Goal: Task Accomplishment & Management: Manage account settings

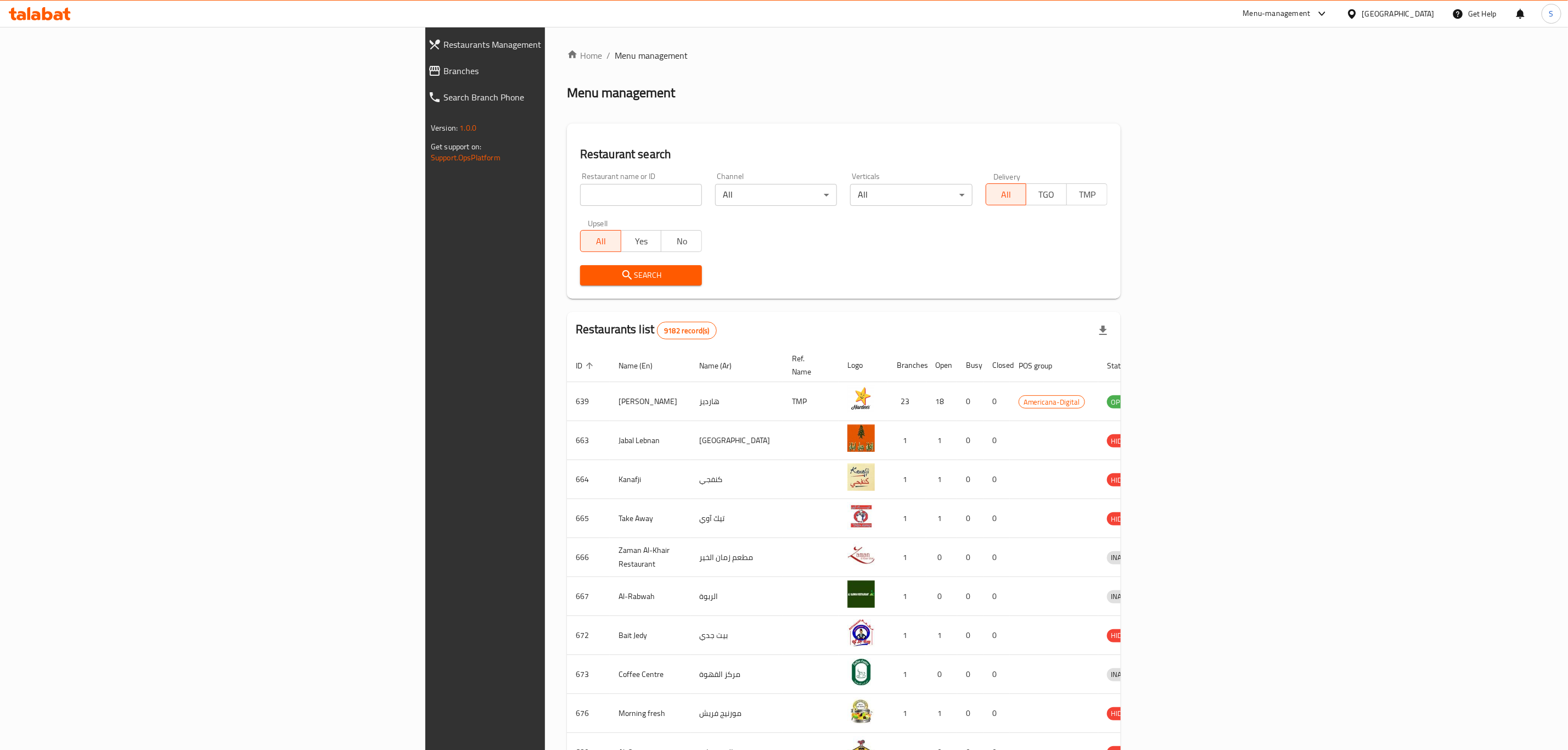
click at [580, 193] on input "search" at bounding box center [641, 195] width 122 height 22
type input "bo's"
click button "Search" at bounding box center [641, 275] width 122 height 20
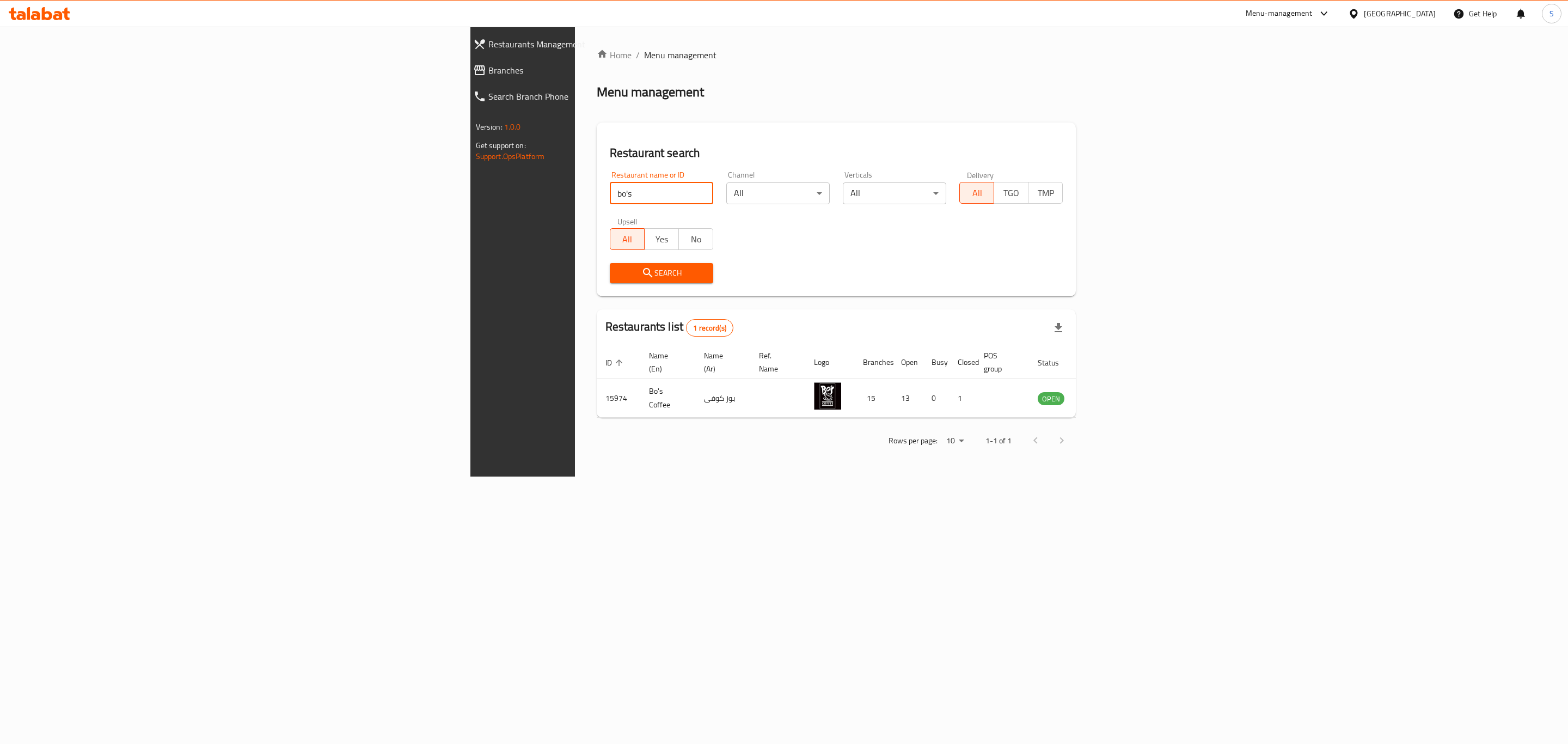
click at [684, 113] on div "Home / Menu management Menu management Restaurant search Restaurant name or ID …" at bounding box center [836, 252] width 480 height 406
click at [1108, 392] on icon "enhanced table" at bounding box center [1102, 398] width 13 height 13
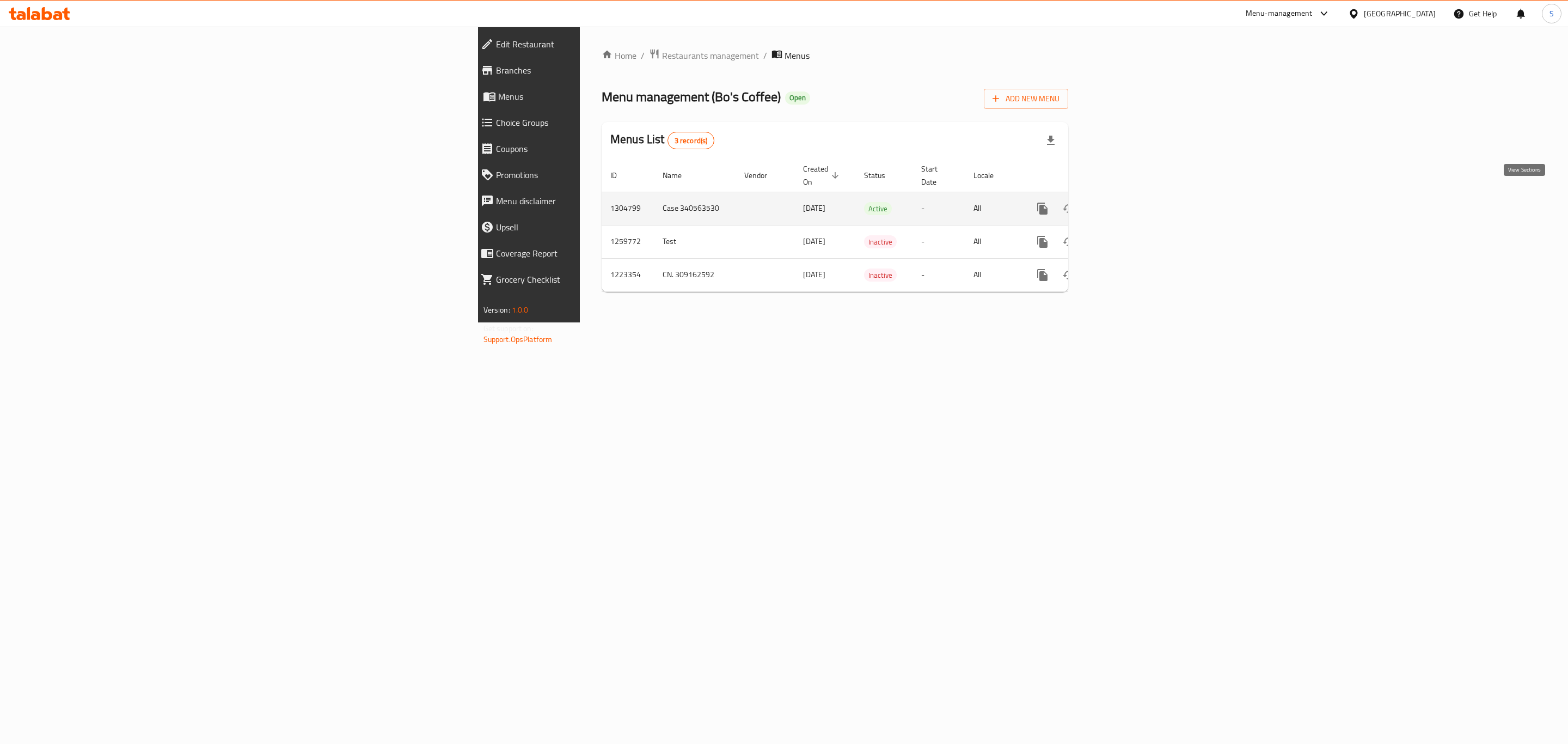
click at [1126, 204] on icon "enhanced table" at bounding box center [1121, 209] width 10 height 10
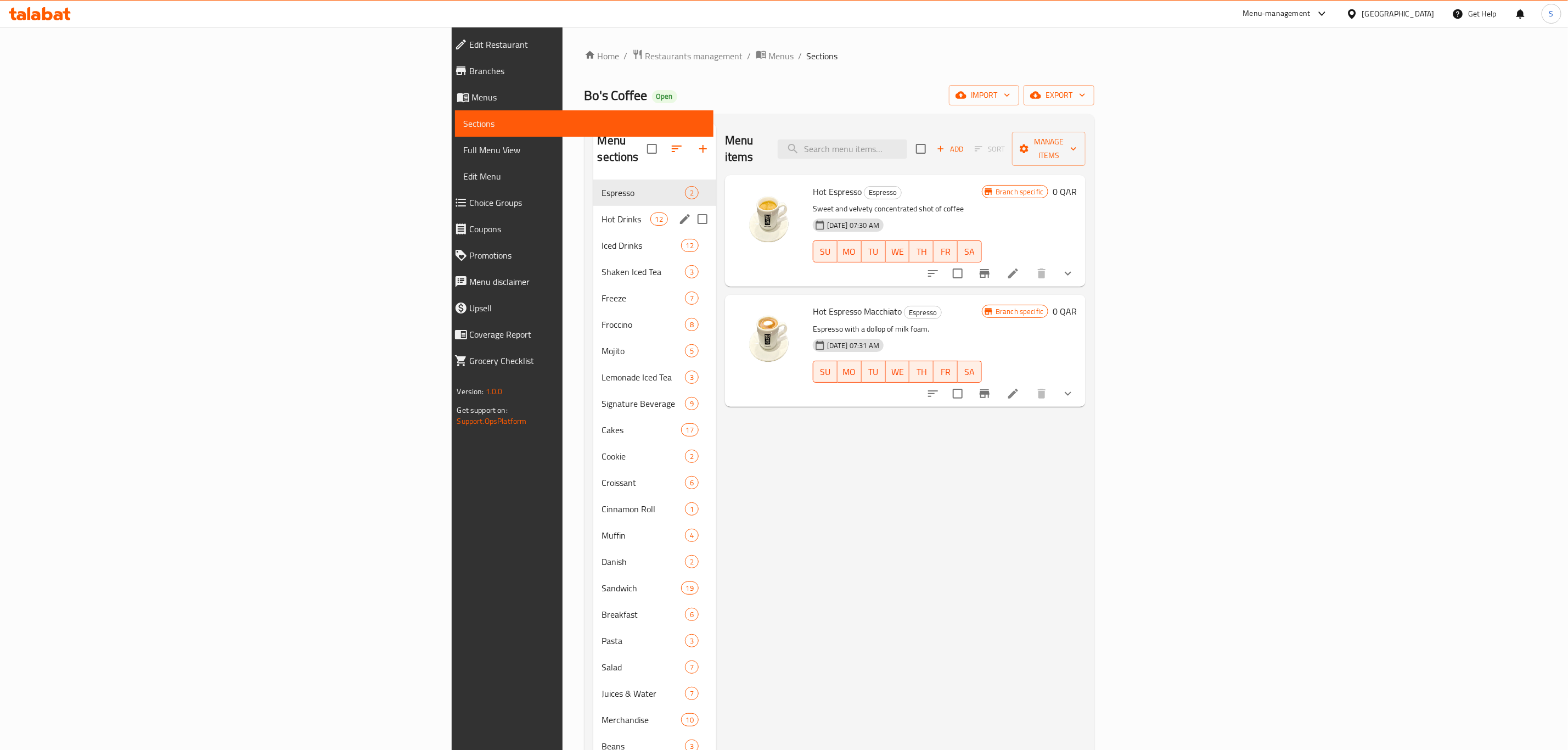
click at [602, 212] on span "Hot Drinks" at bounding box center [626, 219] width 48 height 14
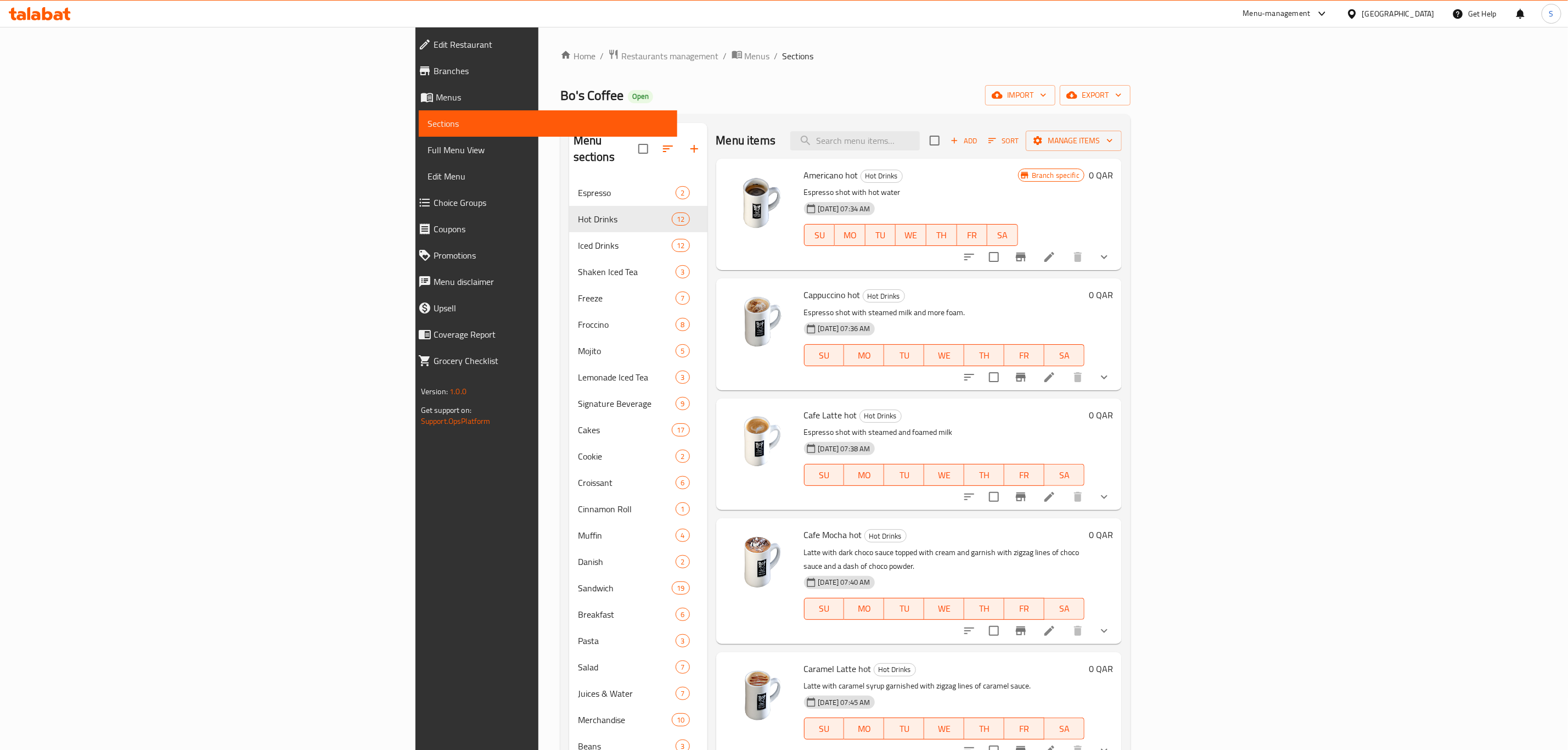
click at [1111, 503] on icon "show more" at bounding box center [1104, 497] width 14 height 14
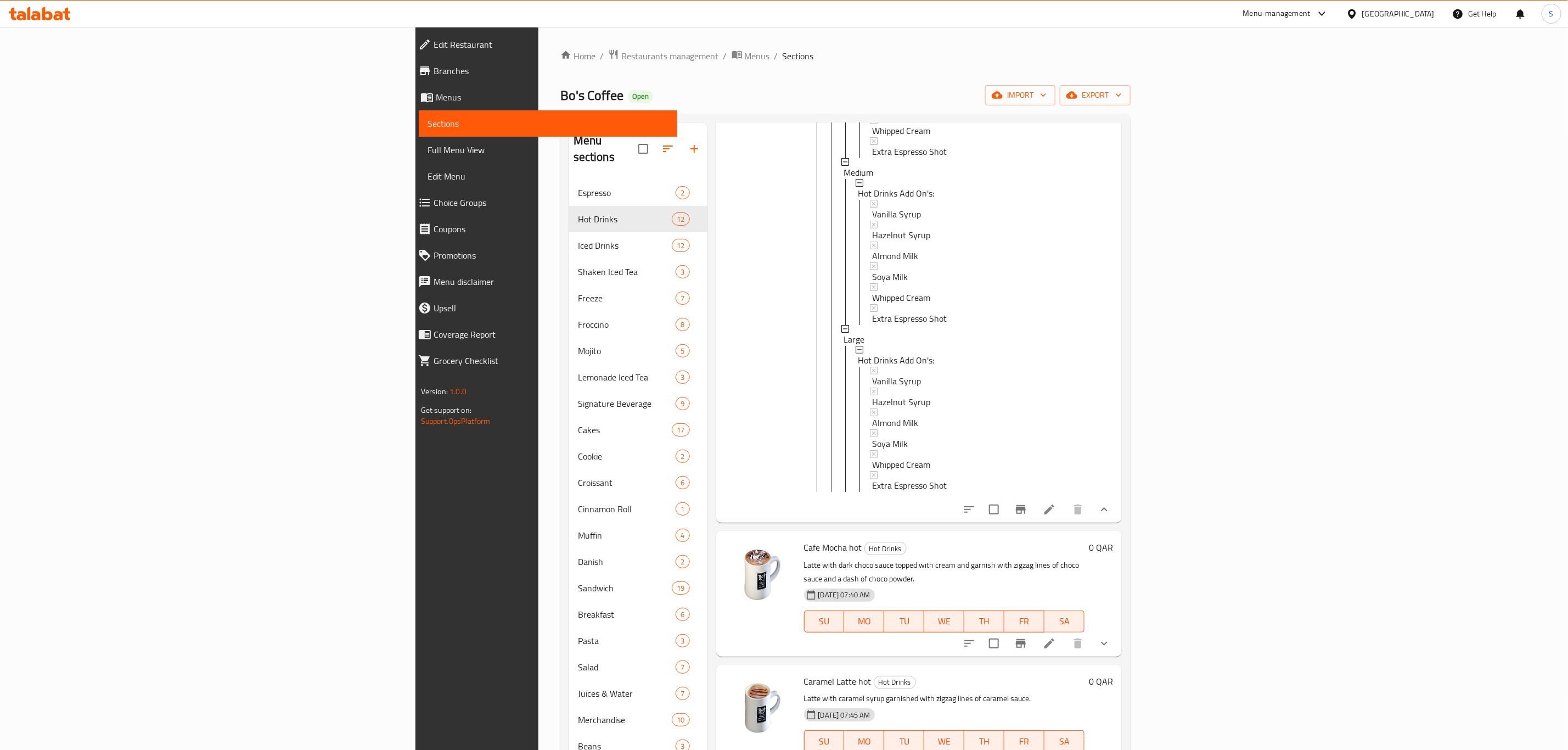
scroll to position [576, 0]
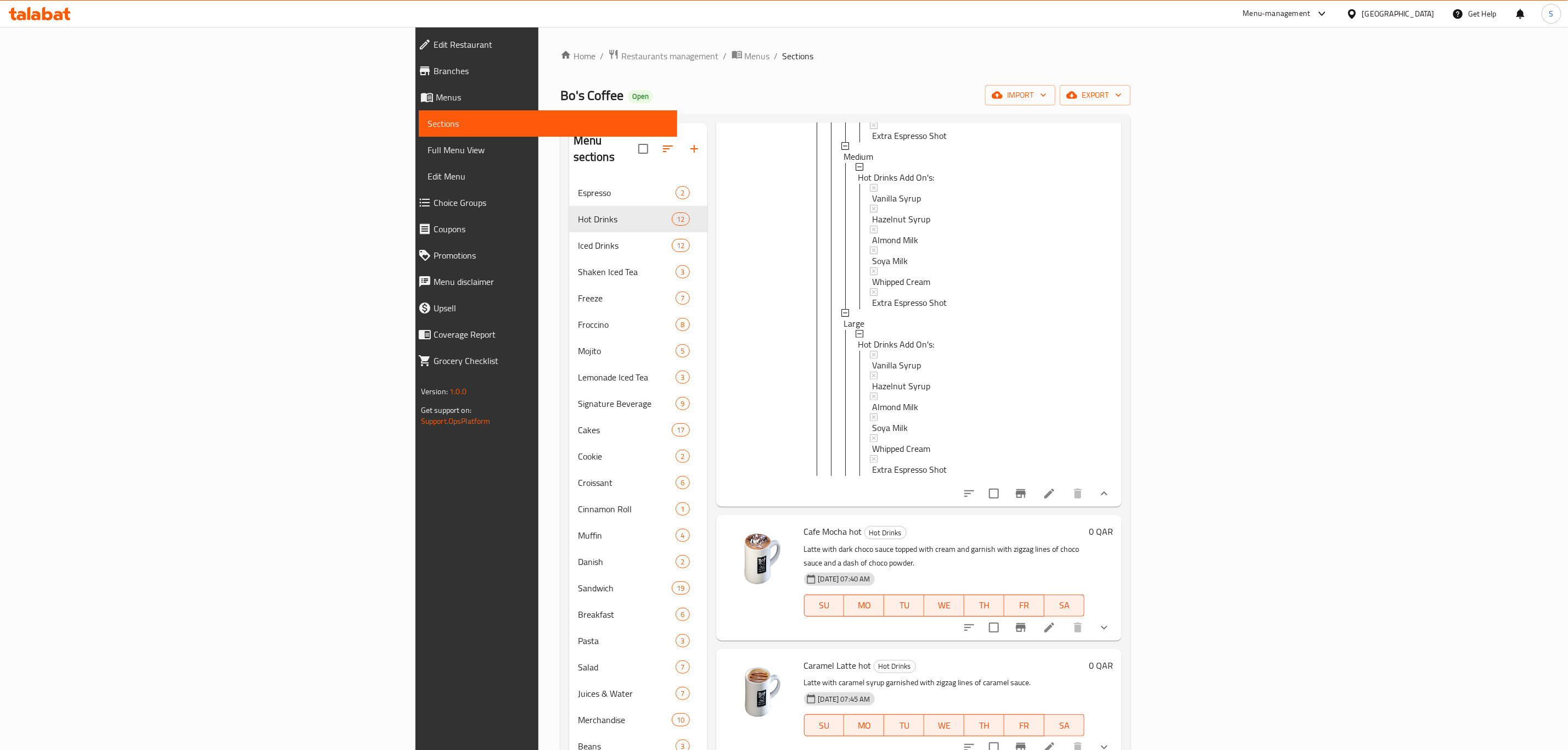
click at [1117, 507] on button "show more" at bounding box center [1104, 493] width 26 height 26
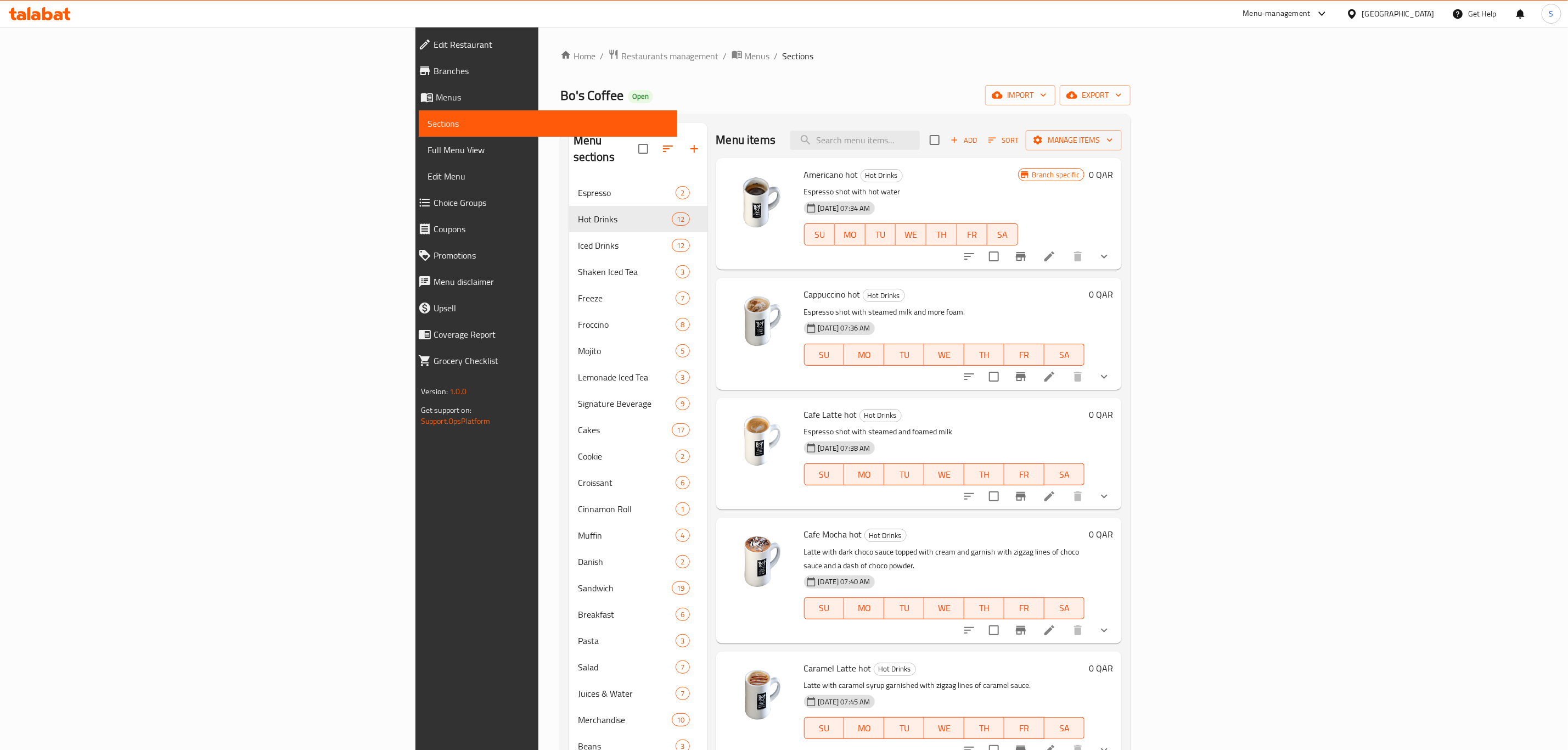
scroll to position [0, 0]
click at [1056, 496] on icon at bounding box center [1050, 497] width 14 height 14
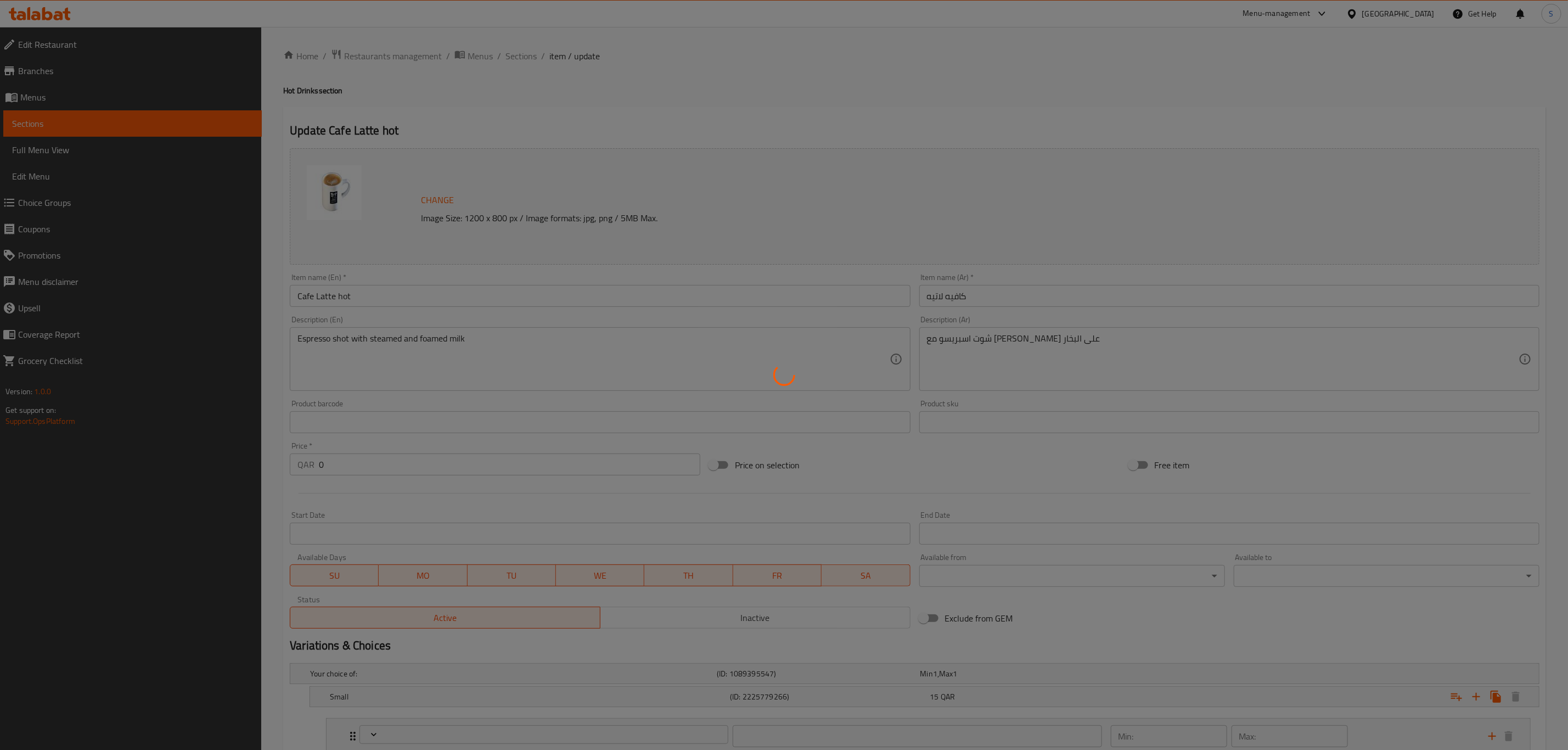
type input "اضافات المشروبات الساخنة:"
type input "0"
type input "اضافات المشروبات الساخنة:"
type input "0"
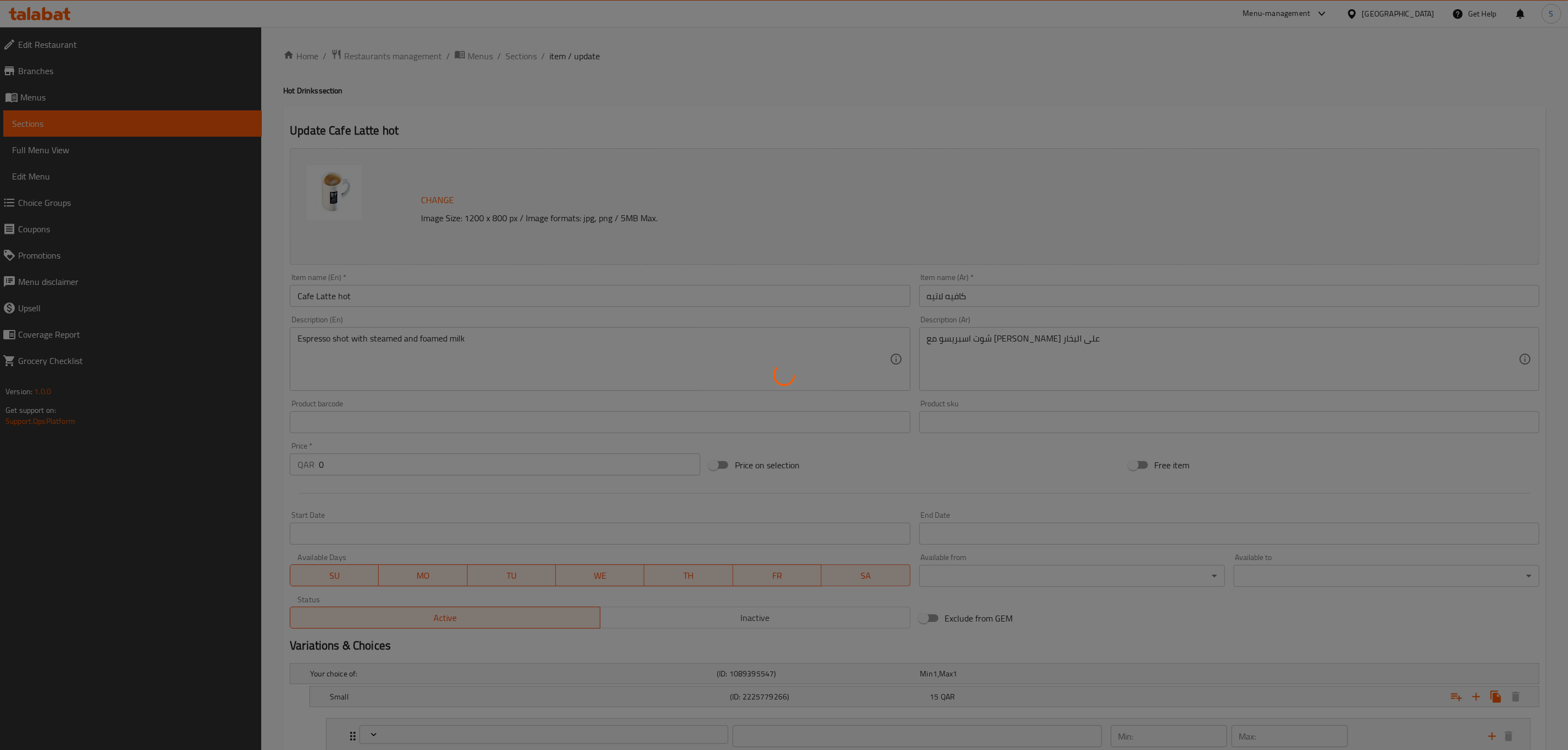
type input "0"
type input "اضافات المشروبات الساخنة:"
type input "0"
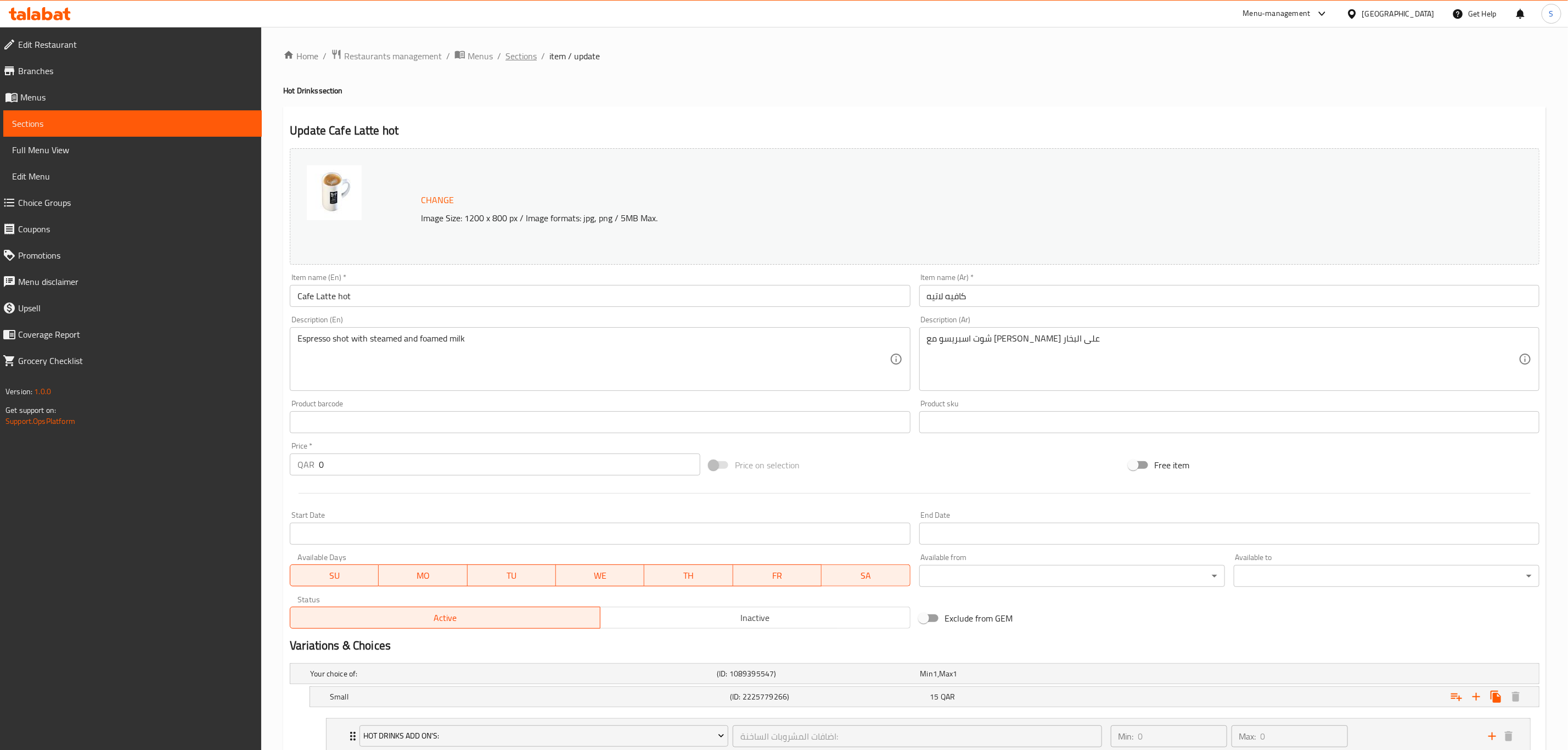
click at [519, 51] on span "Sections" at bounding box center [521, 56] width 31 height 14
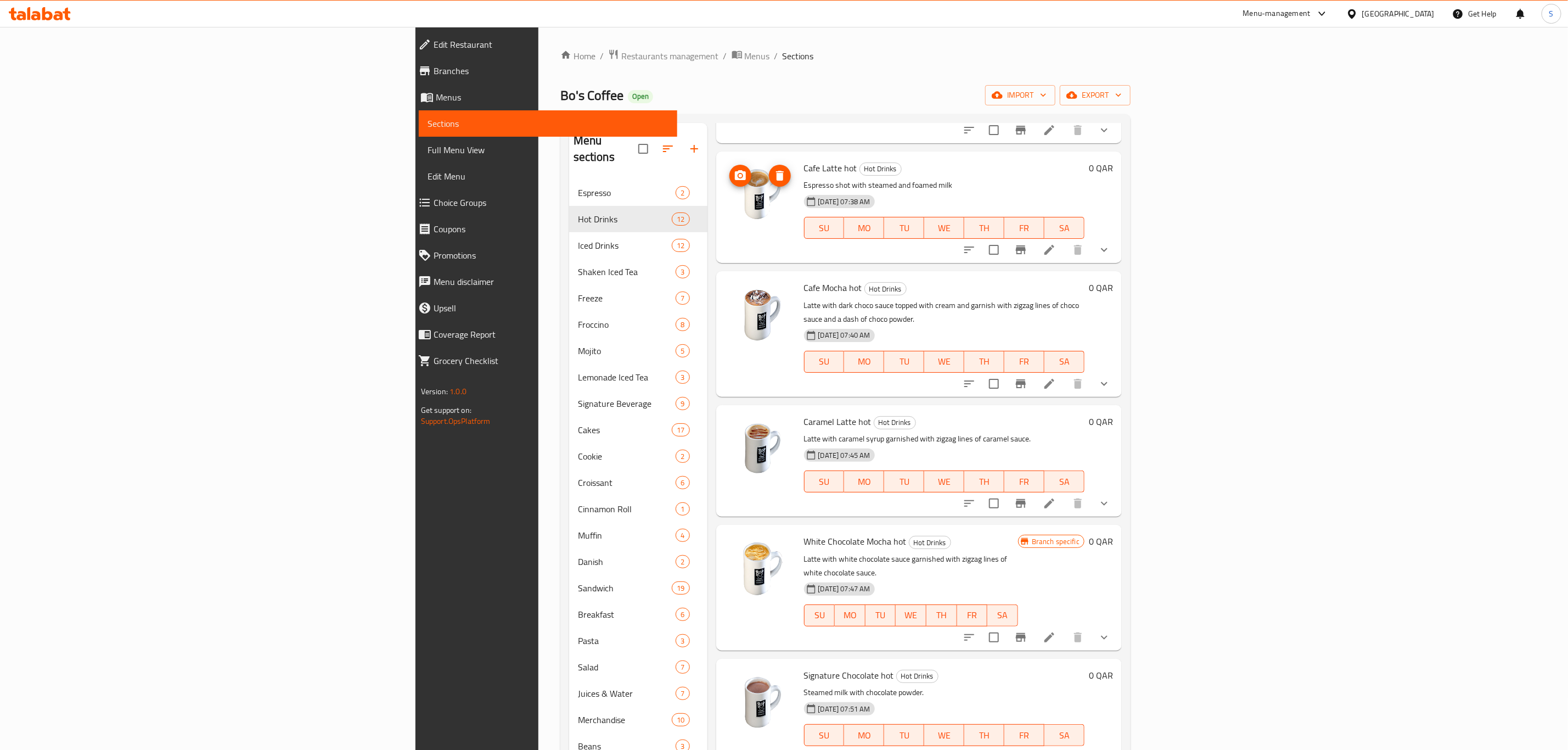
scroll to position [165, 0]
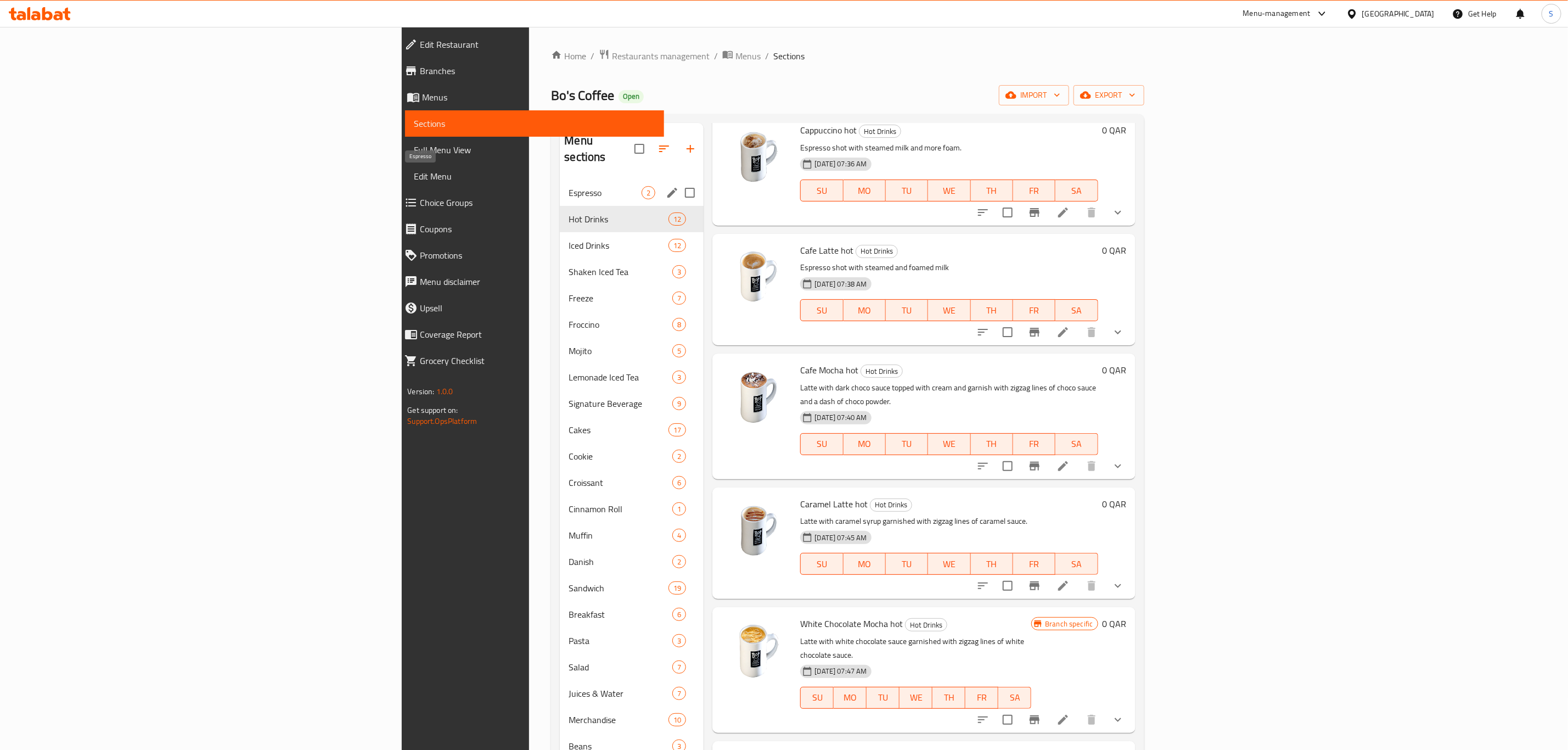
click at [568, 186] on span "Espresso" at bounding box center [605, 193] width 73 height 14
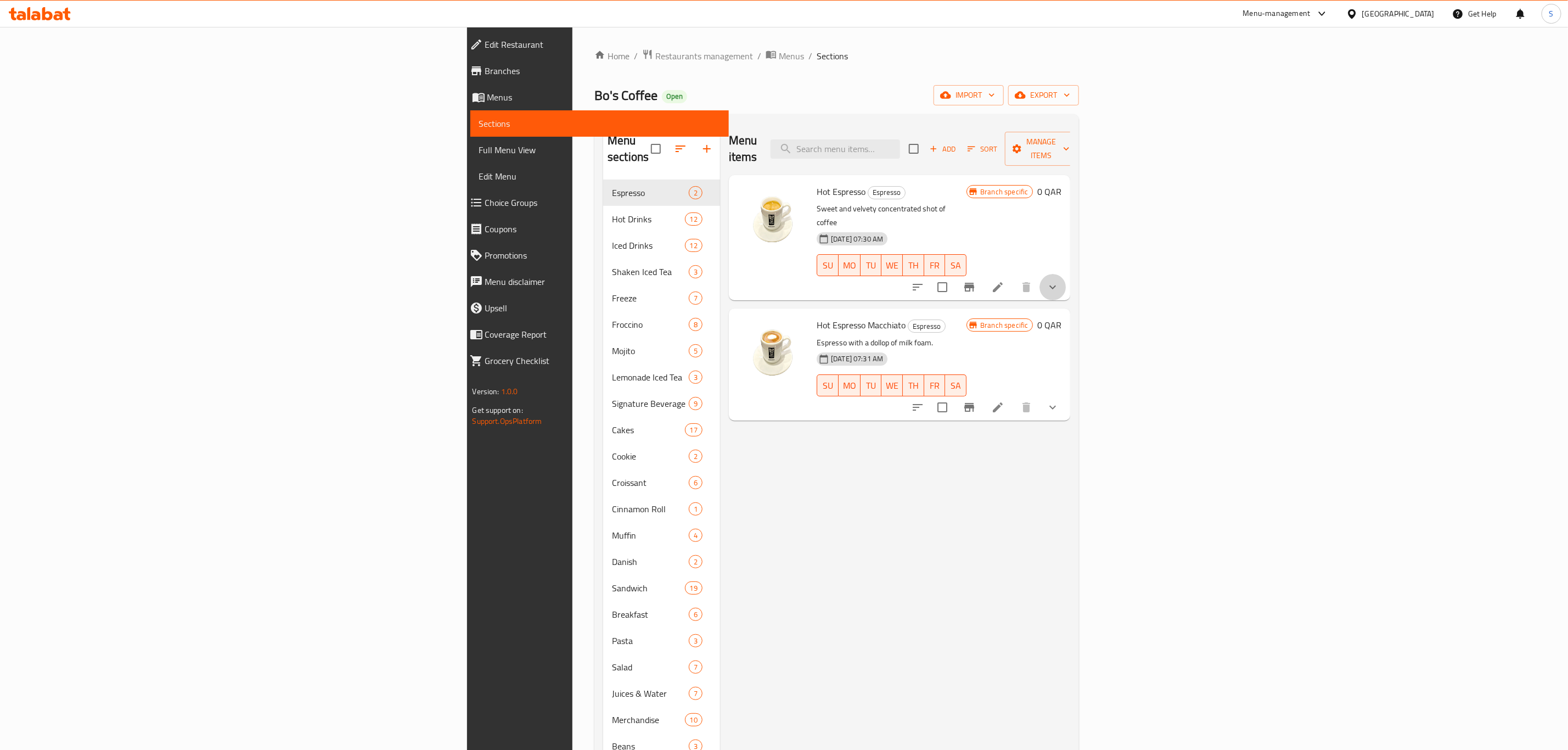
click at [1065, 274] on button "show more" at bounding box center [1052, 287] width 26 height 26
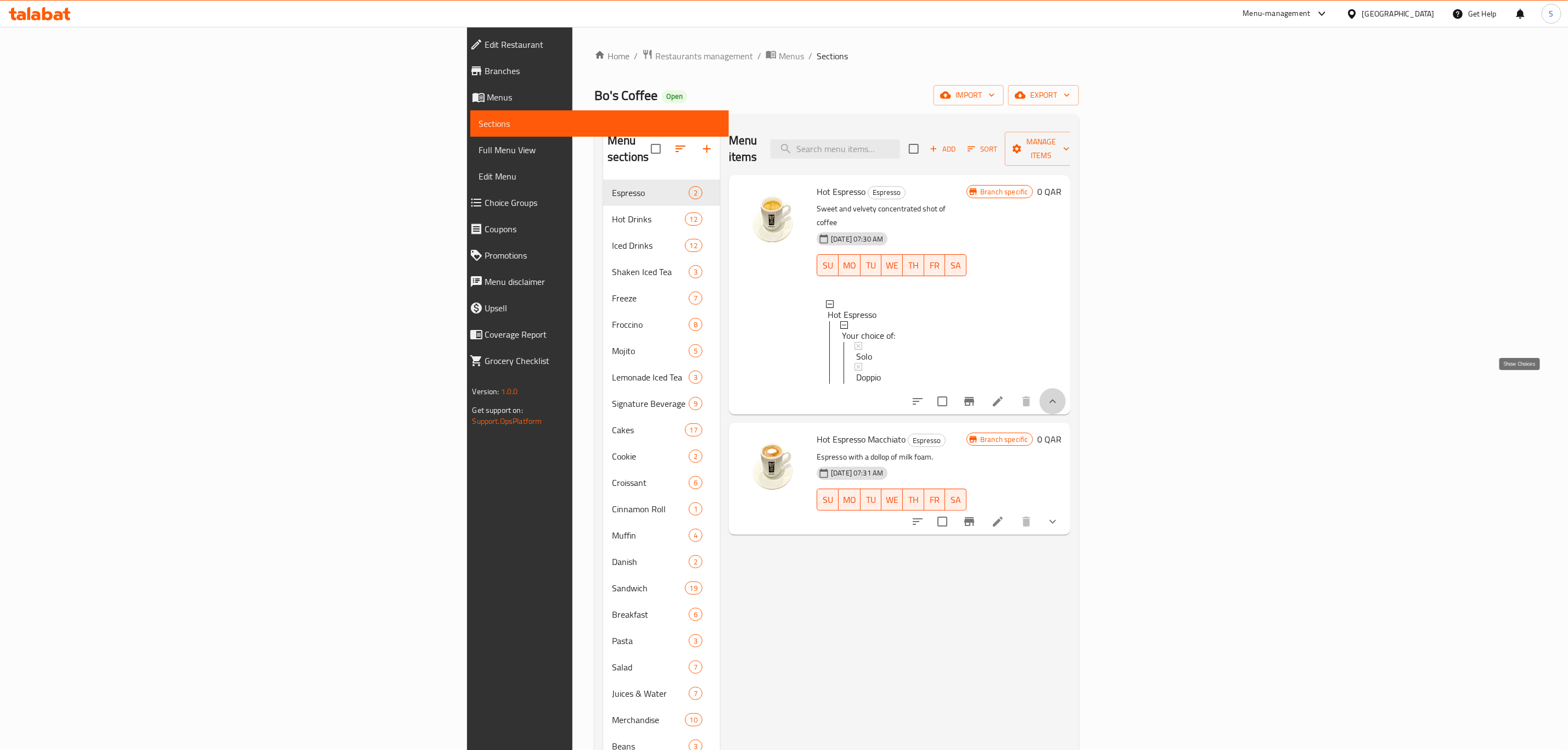
click at [1059, 395] on icon "show more" at bounding box center [1053, 402] width 14 height 14
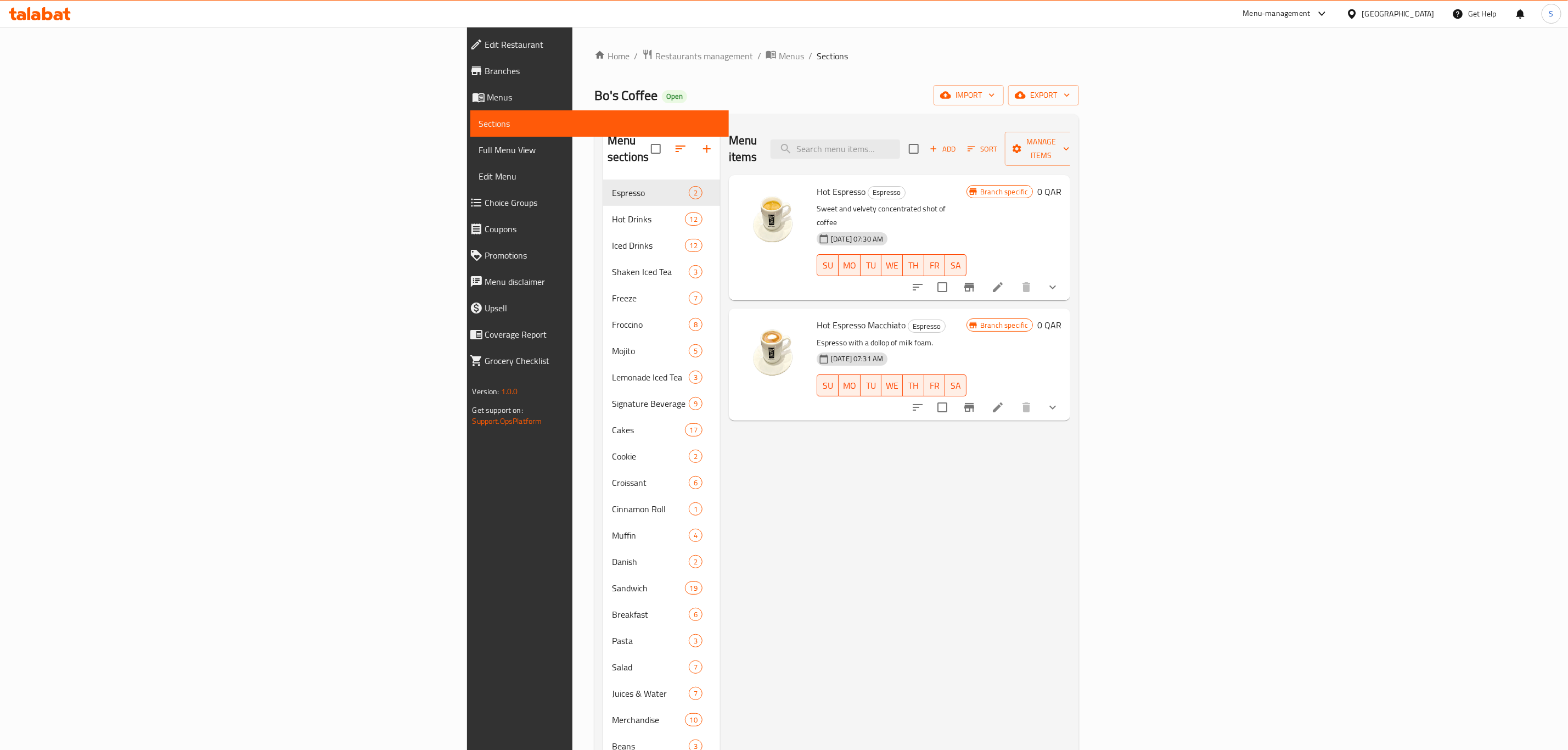
click at [1004, 281] on icon at bounding box center [998, 288] width 14 height 14
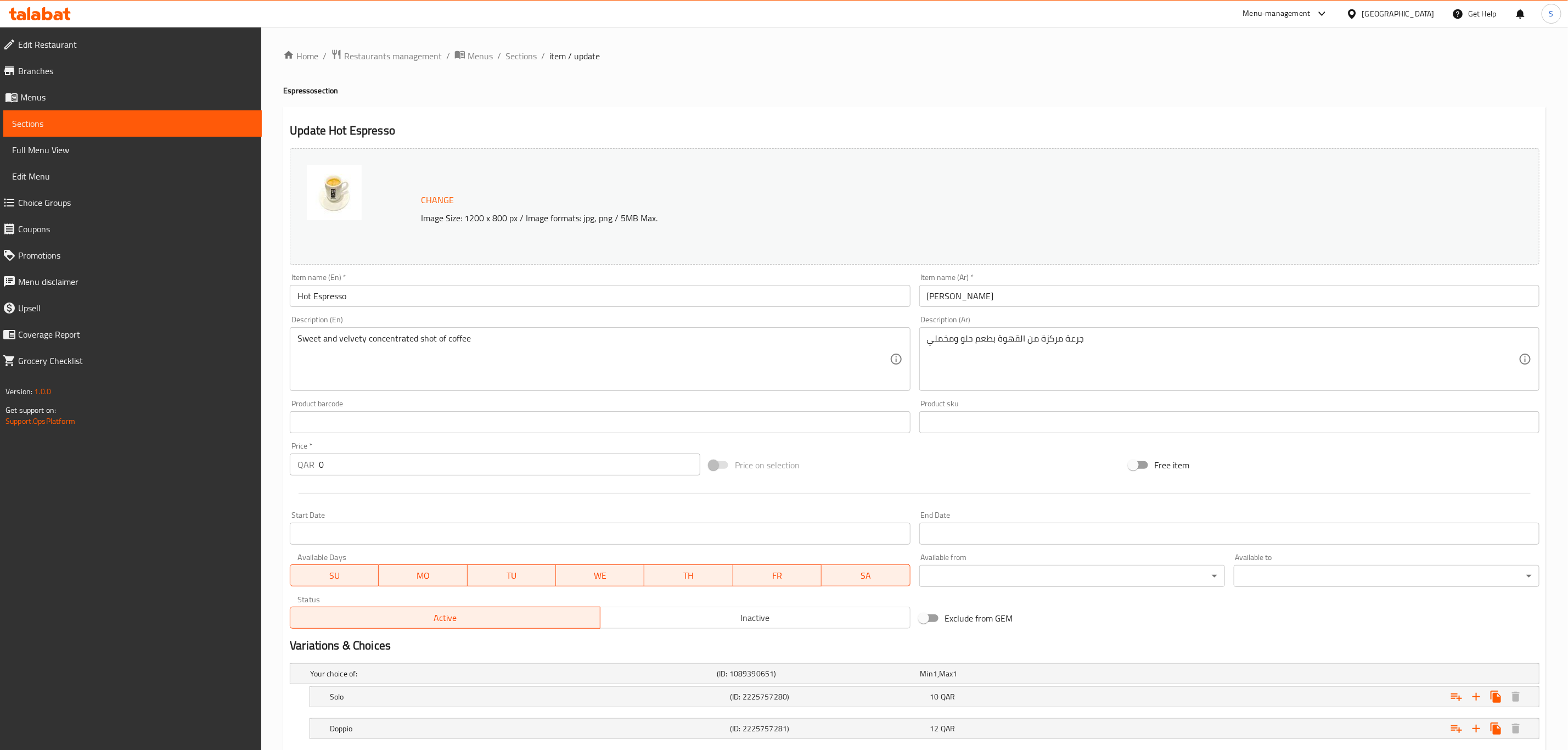
click at [536, 58] on ol "Home / Restaurants management / Menus / Sections / item / update" at bounding box center [914, 56] width 1263 height 14
click at [531, 58] on span "Sections" at bounding box center [521, 56] width 31 height 14
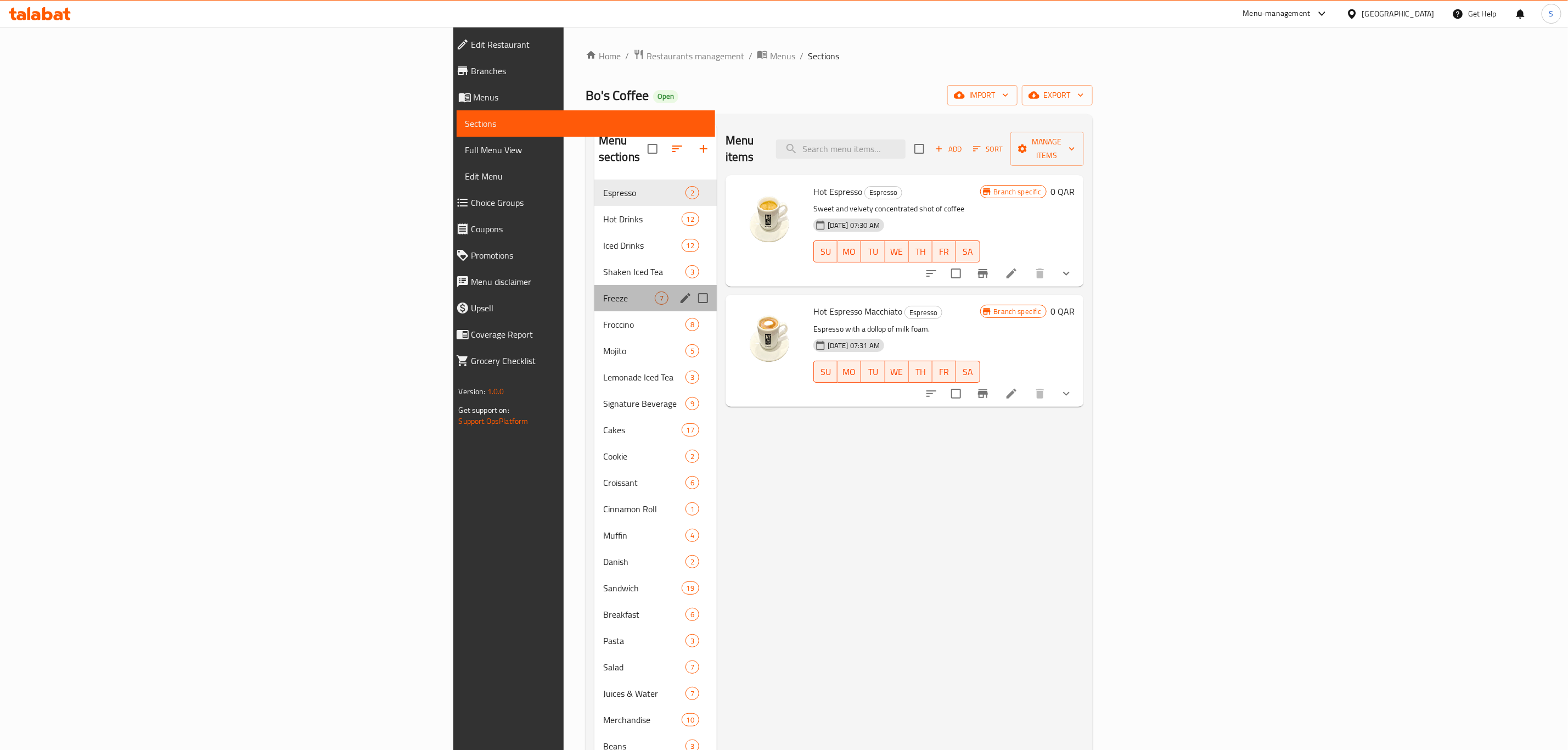
click at [594, 289] on div "Freeze 7" at bounding box center [655, 297] width 123 height 26
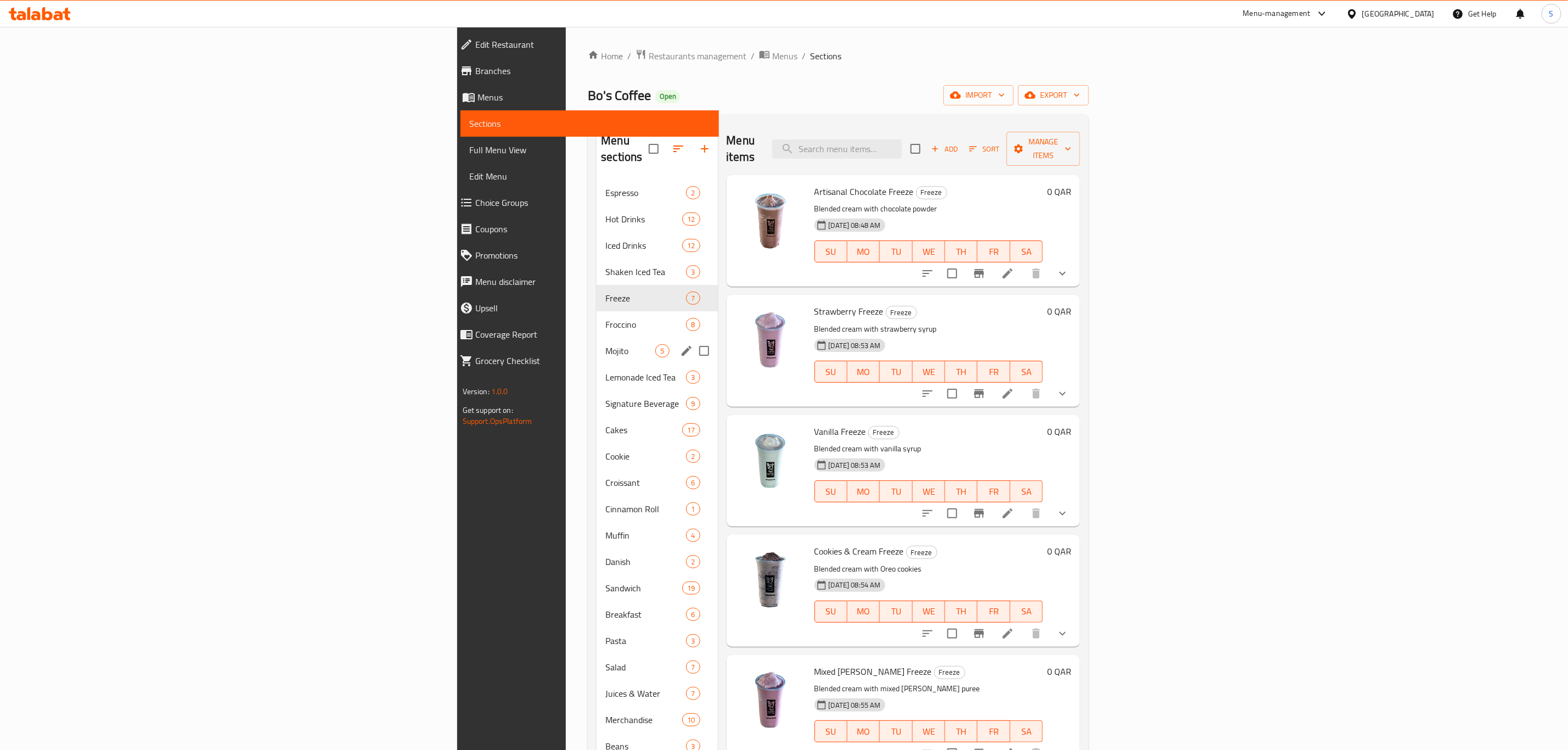
click at [596, 338] on div "Mojito 5" at bounding box center [656, 350] width 121 height 26
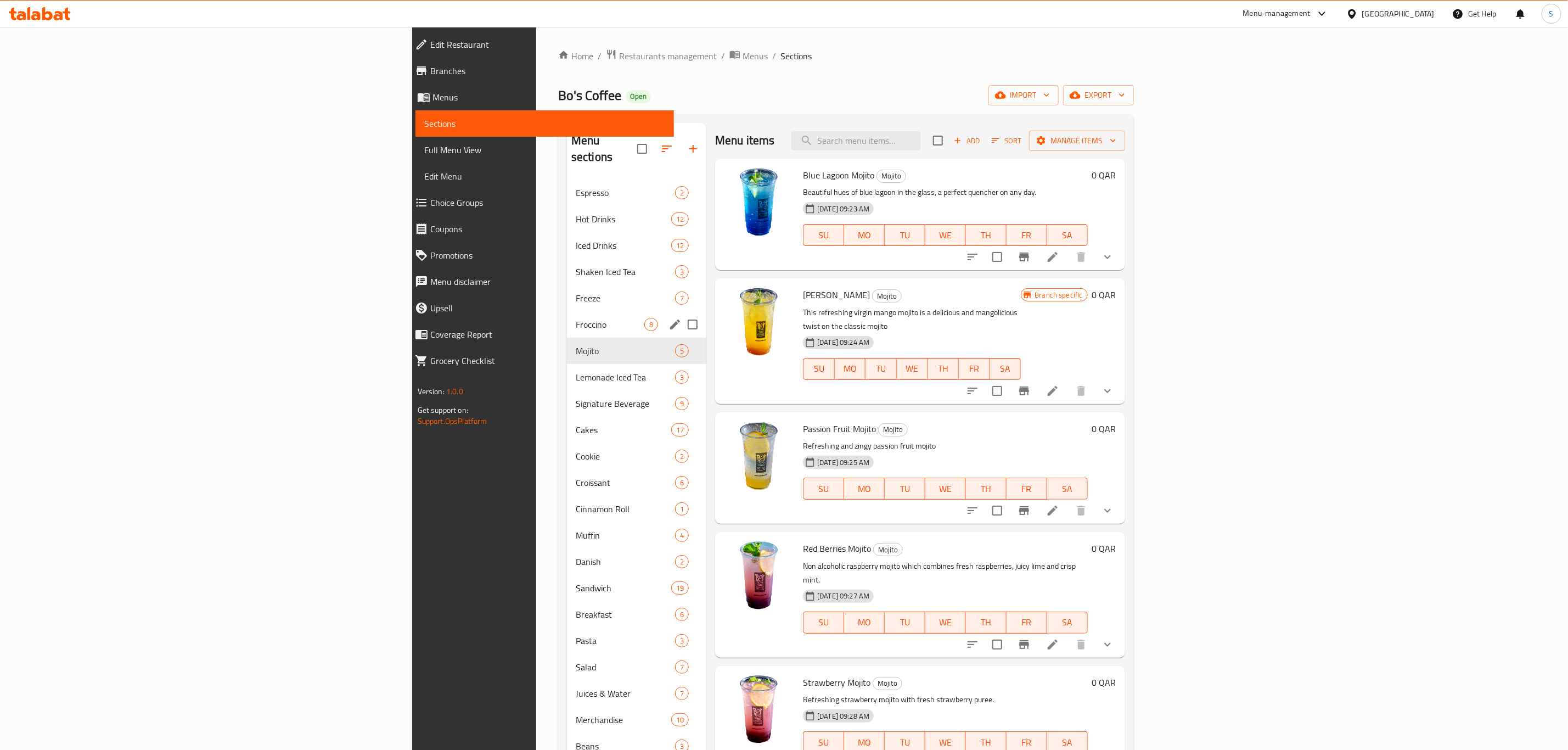
click at [576, 318] on span "Froccino" at bounding box center [610, 324] width 69 height 14
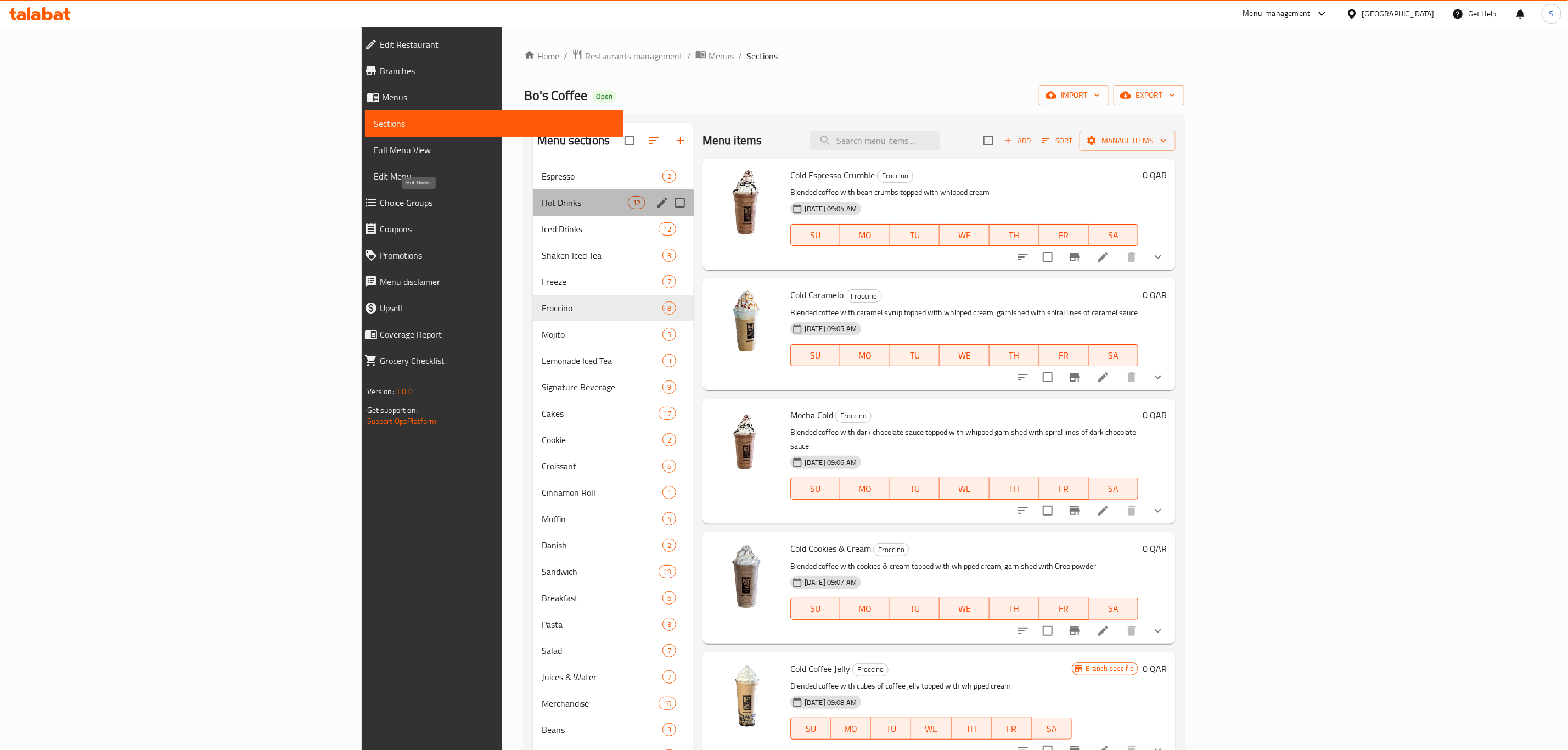
click at [541, 208] on span "Hot Drinks" at bounding box center [584, 203] width 86 height 14
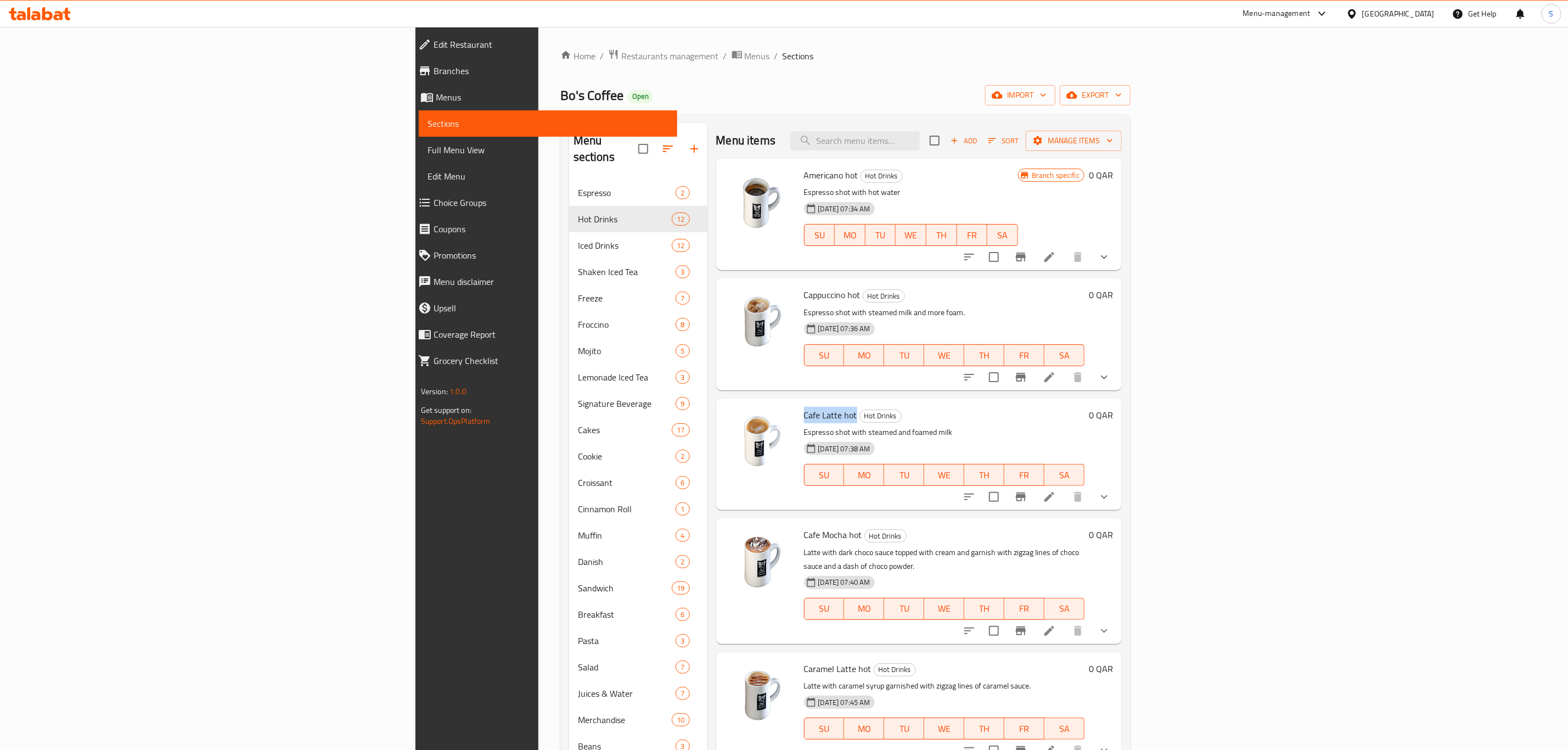
drag, startPoint x: 702, startPoint y: 413, endPoint x: 751, endPoint y: 415, distance: 49.0
click at [804, 415] on span "Cafe Latte hot" at bounding box center [830, 414] width 53 height 16
drag, startPoint x: 701, startPoint y: 290, endPoint x: 755, endPoint y: 293, distance: 54.1
click at [804, 293] on span "Cappuccino hot" at bounding box center [832, 294] width 57 height 16
copy span "Cappuccino hot"
